Goal: Information Seeking & Learning: Understand process/instructions

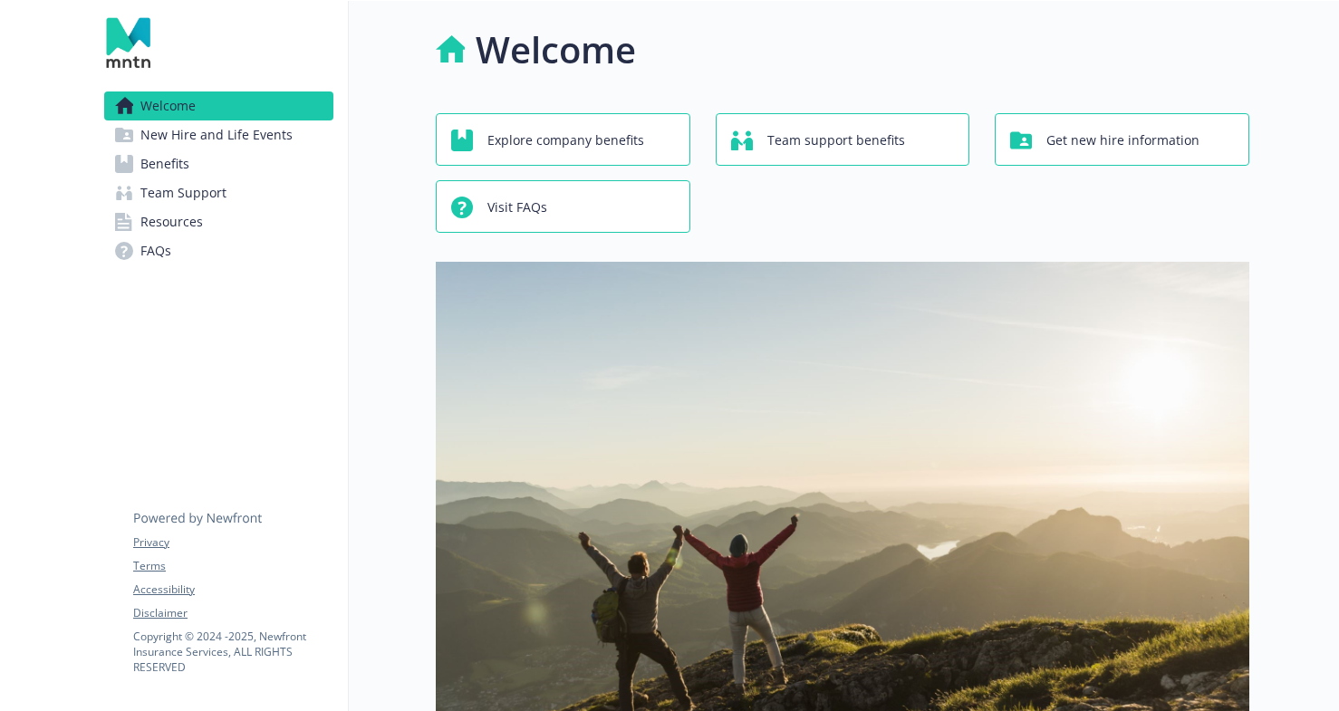
click at [222, 157] on link "Benefits" at bounding box center [218, 164] width 229 height 29
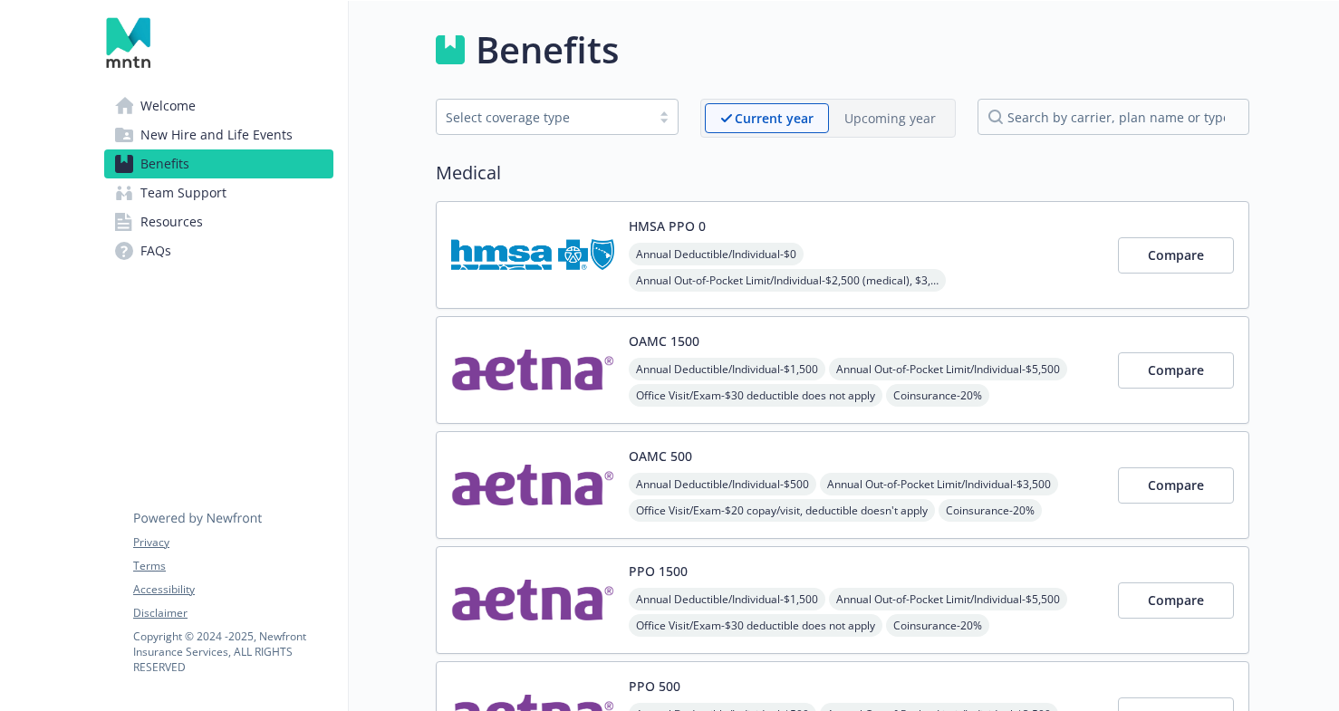
click at [230, 105] on link "Welcome" at bounding box center [218, 106] width 229 height 29
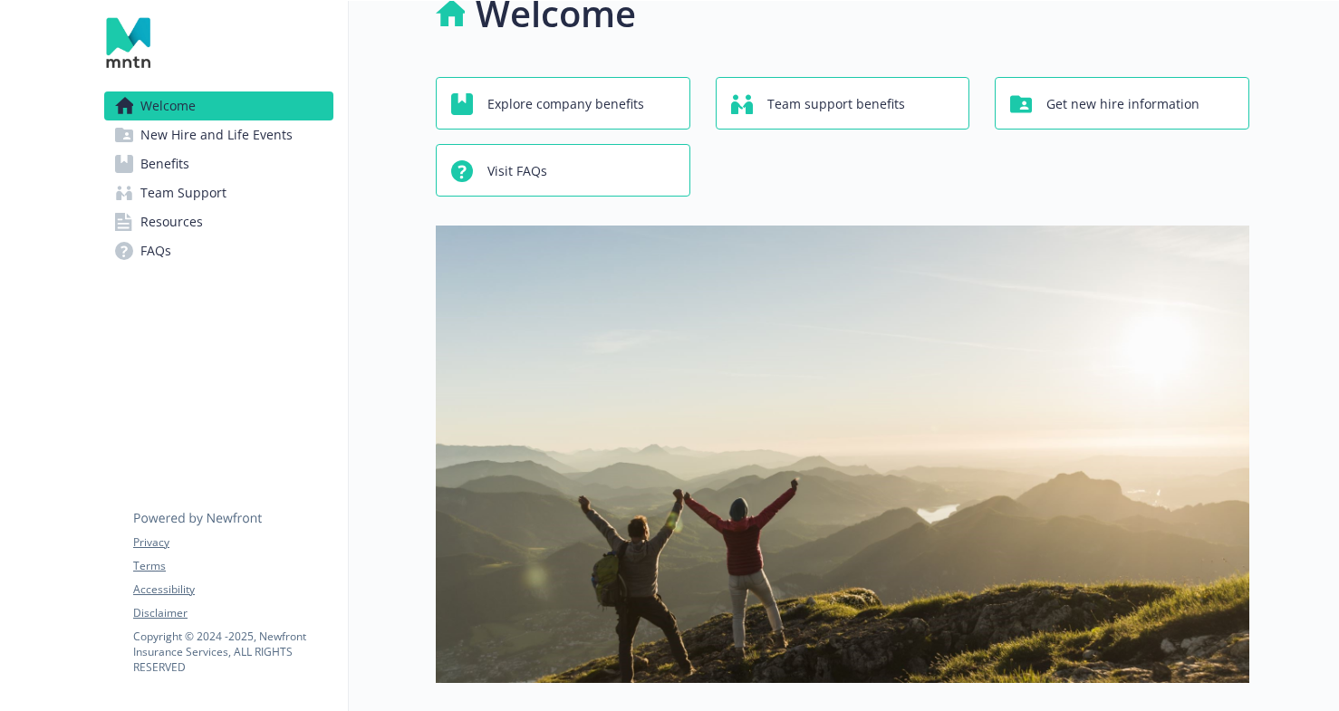
scroll to position [38, 0]
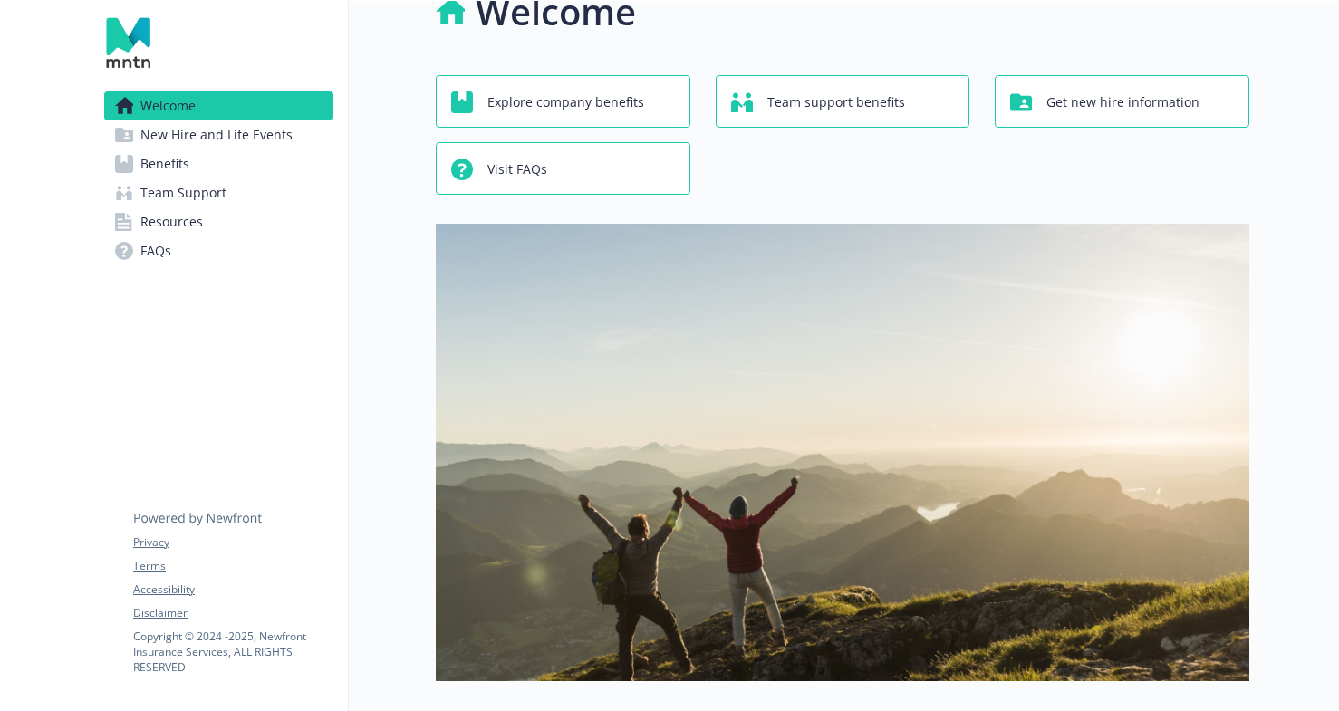
click at [210, 217] on link "Resources" at bounding box center [218, 222] width 229 height 29
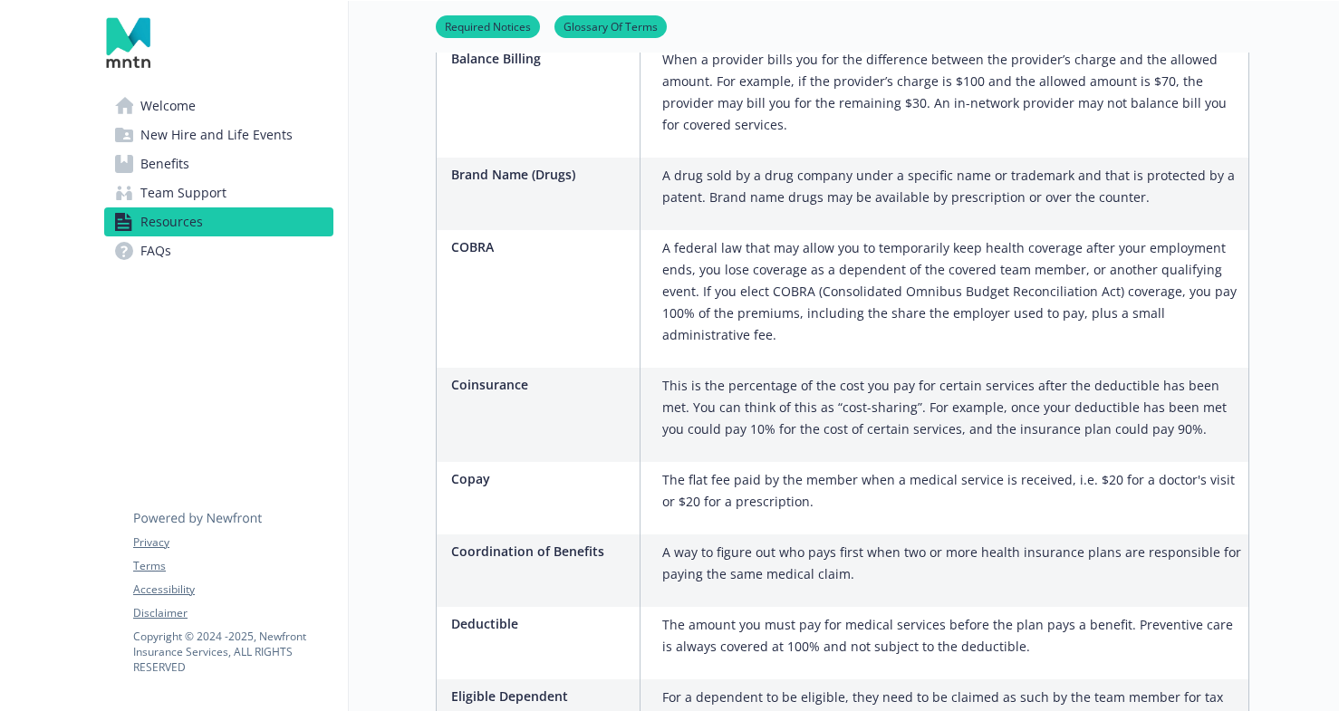
scroll to position [1208, 0]
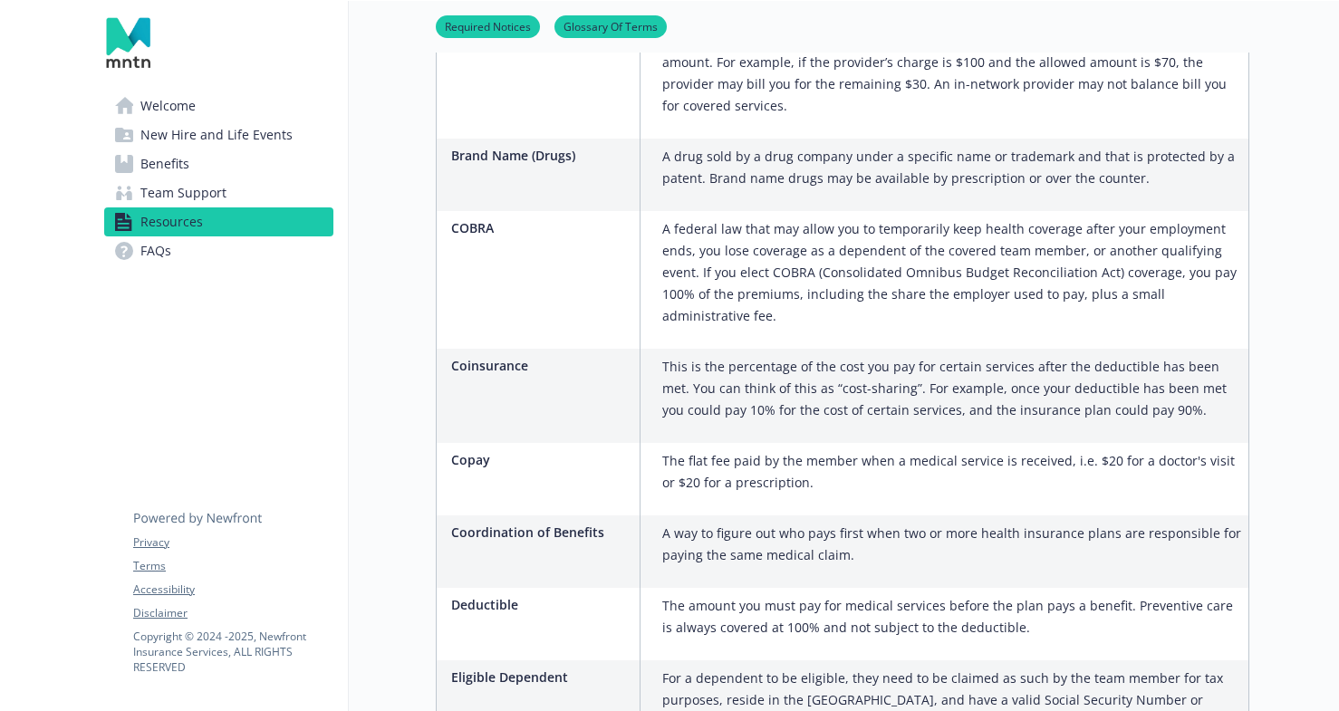
click at [198, 200] on span "Team Support" at bounding box center [183, 193] width 86 height 29
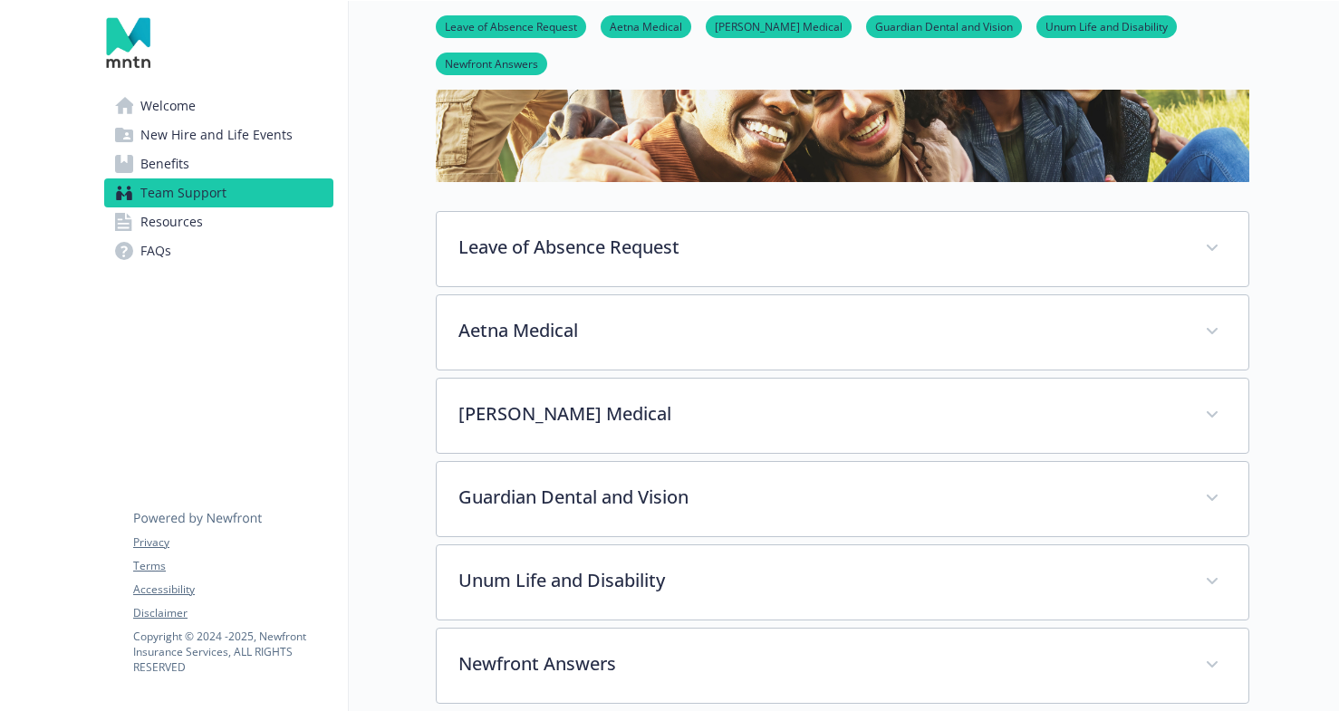
click at [204, 168] on link "Benefits" at bounding box center [218, 164] width 229 height 29
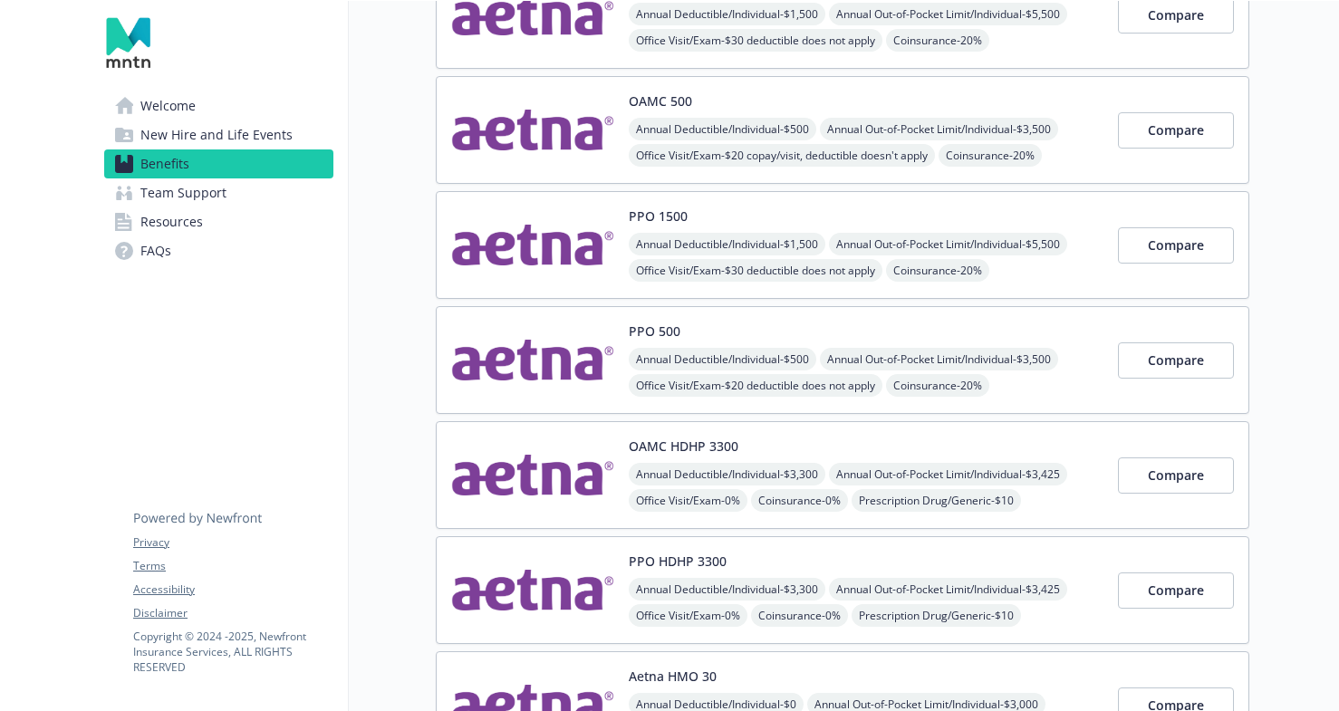
click at [221, 139] on span "New Hire and Life Events" at bounding box center [216, 135] width 152 height 29
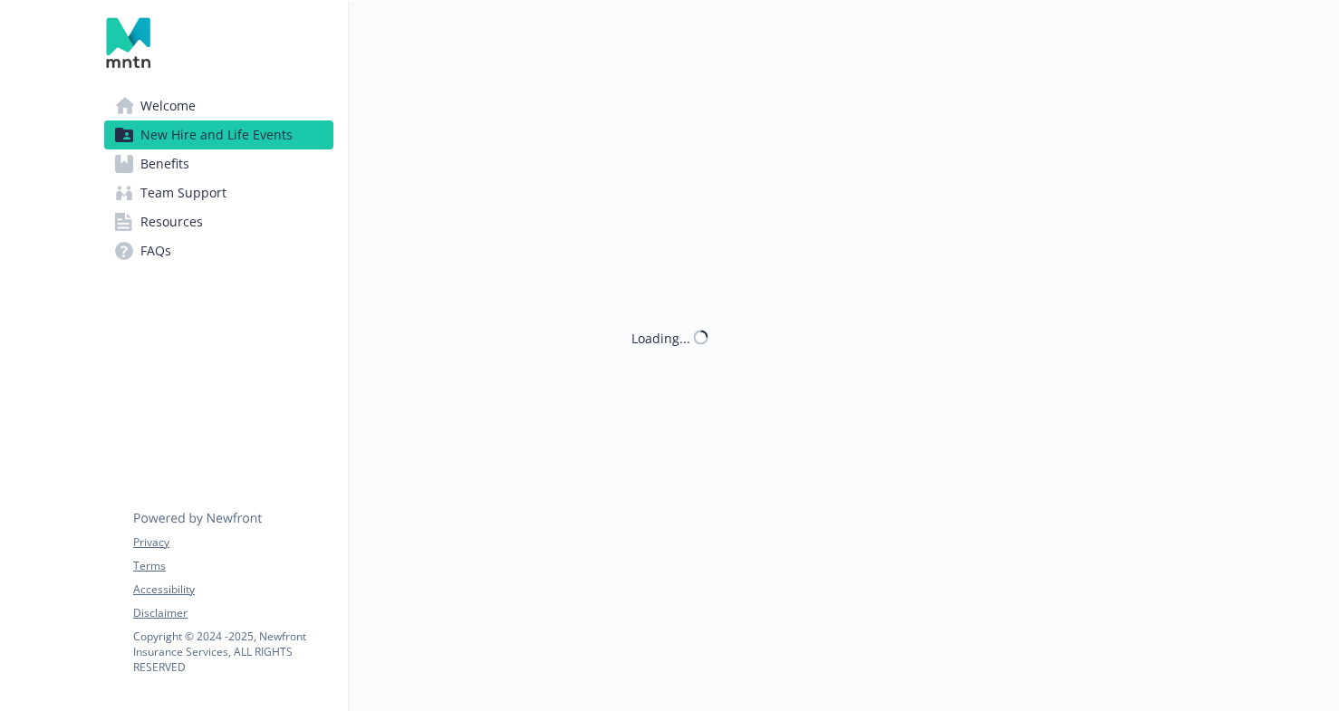
scroll to position [1, 0]
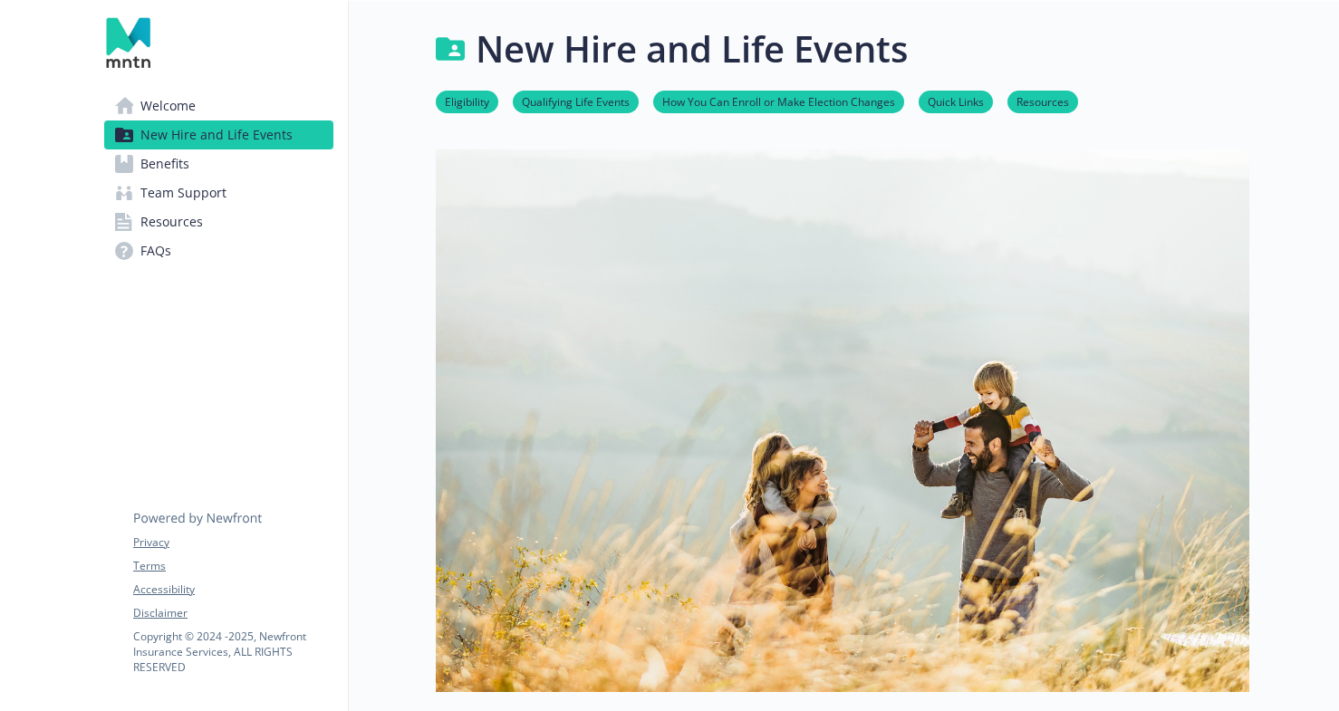
click at [234, 95] on link "Welcome" at bounding box center [218, 106] width 229 height 29
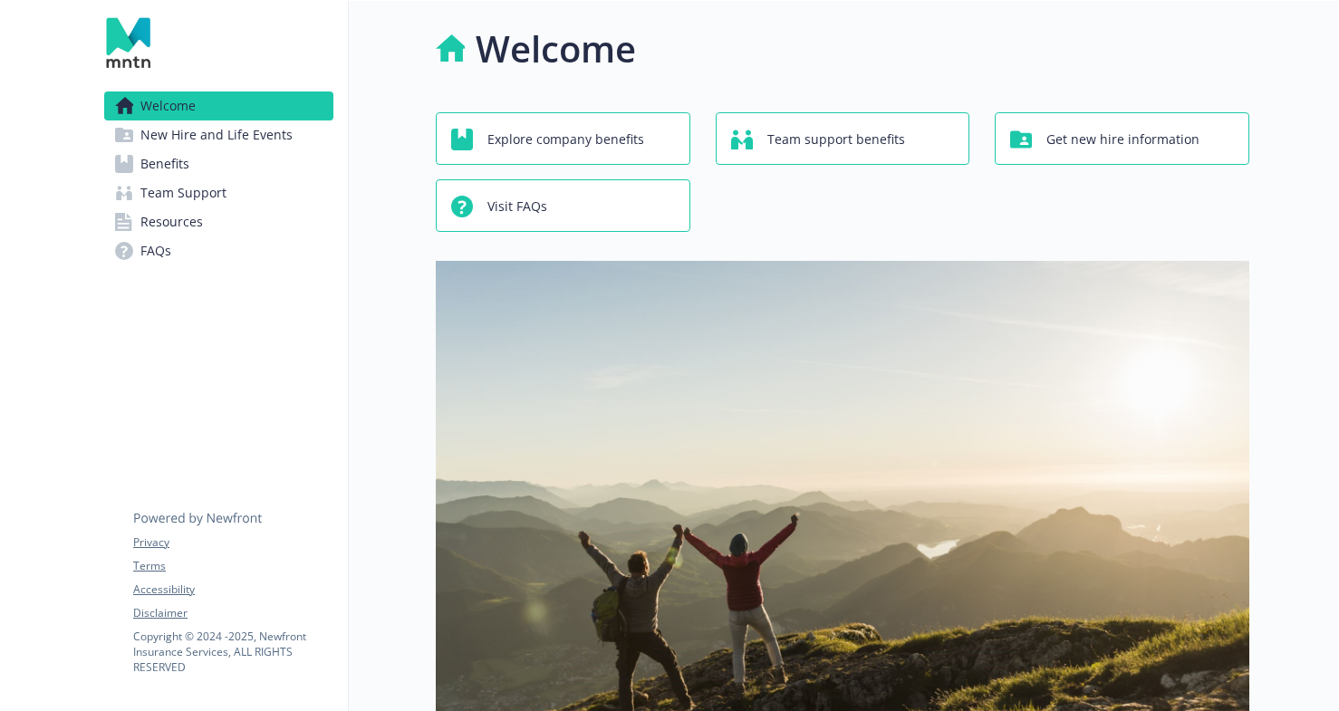
click at [1059, 130] on span "Get new hire information" at bounding box center [1123, 139] width 153 height 34
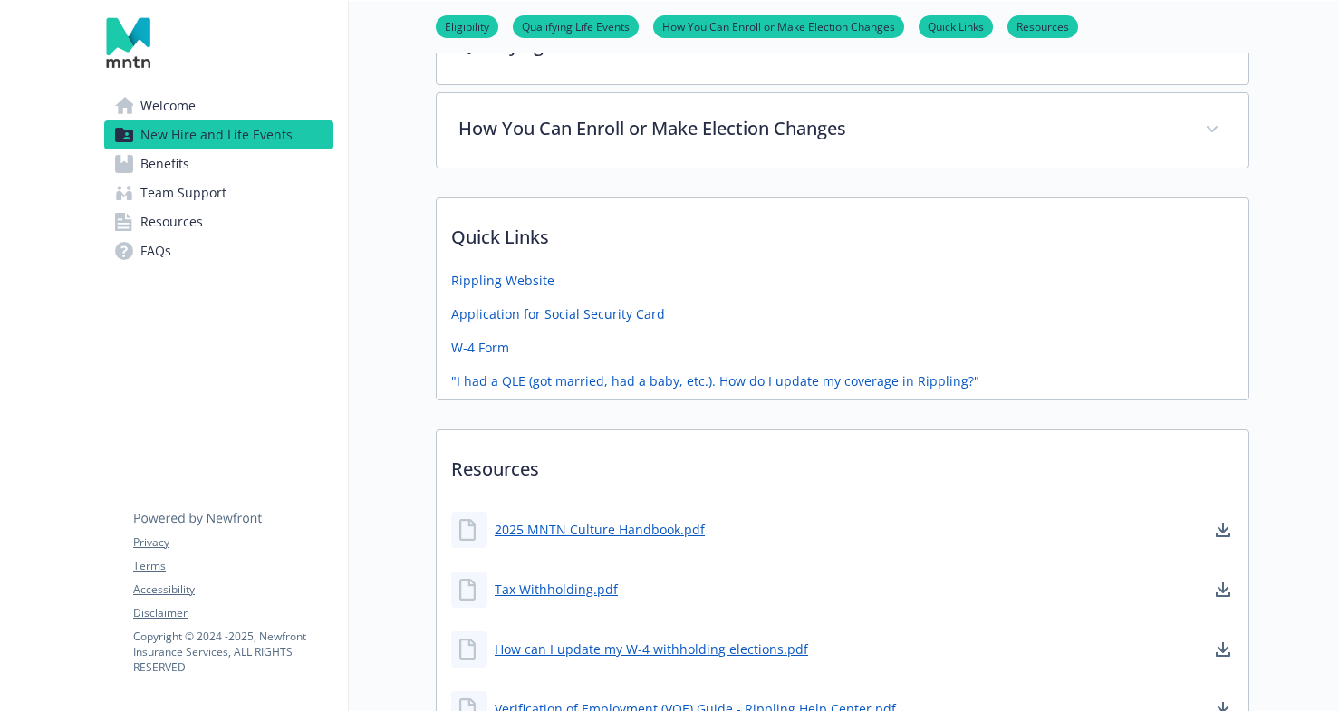
scroll to position [793, 0]
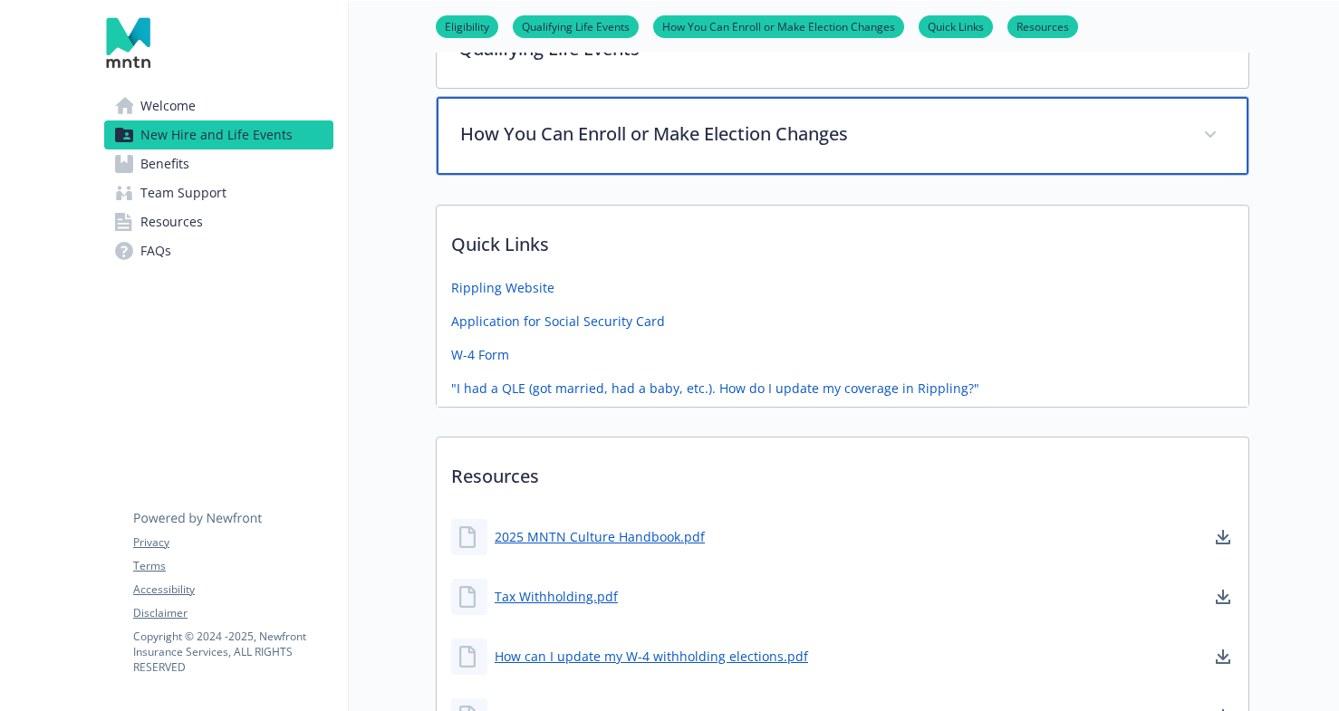
click at [744, 155] on div "How You Can Enroll or Make Election Changes" at bounding box center [843, 136] width 812 height 78
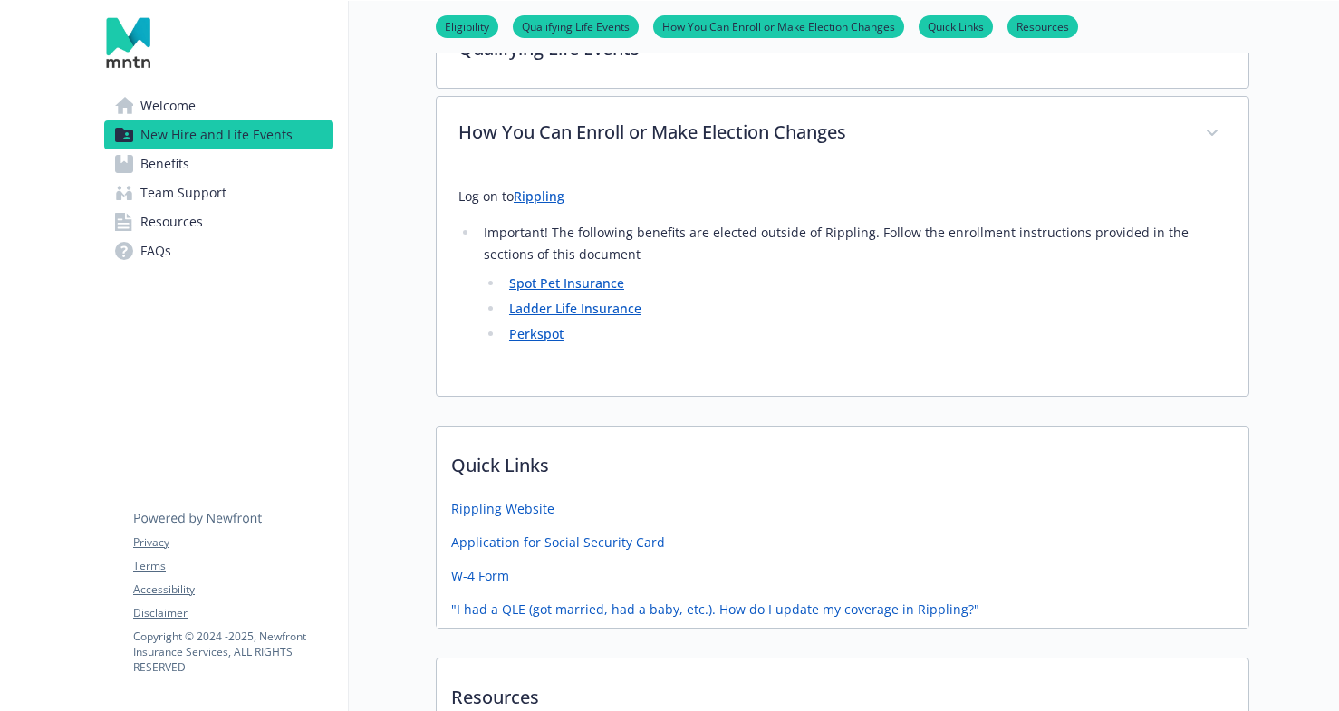
click at [539, 193] on link "Rippling" at bounding box center [539, 196] width 51 height 17
